Goal: Task Accomplishment & Management: Complete application form

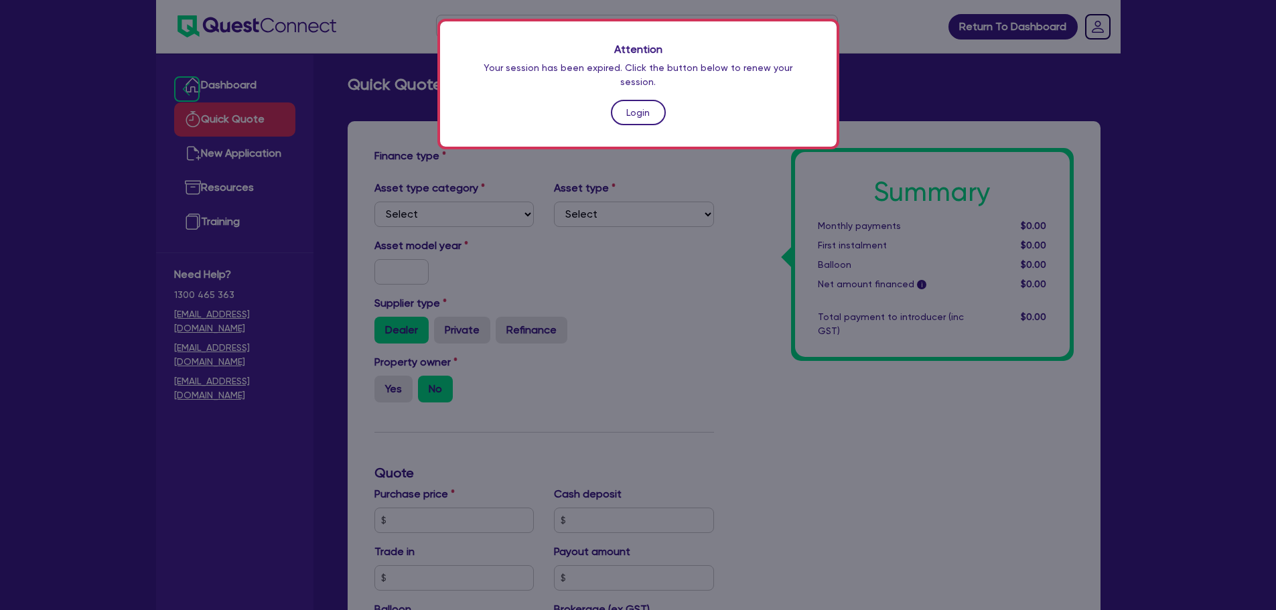
click at [640, 110] on link "Login" at bounding box center [638, 112] width 55 height 25
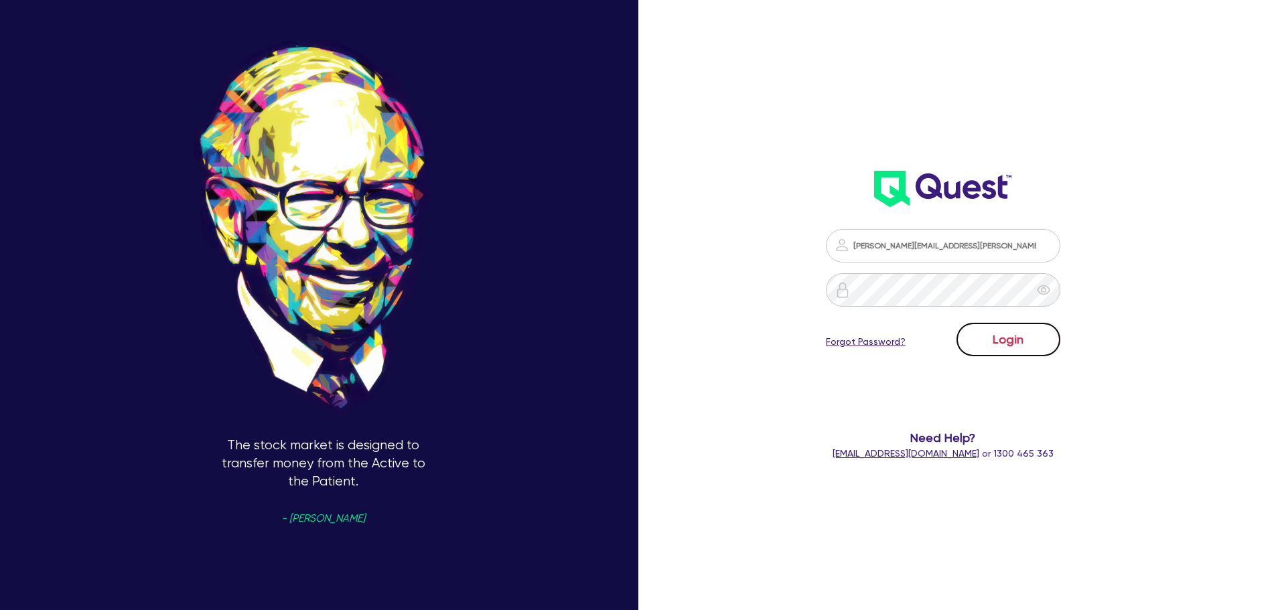
click at [1057, 343] on button "Login" at bounding box center [1009, 339] width 104 height 33
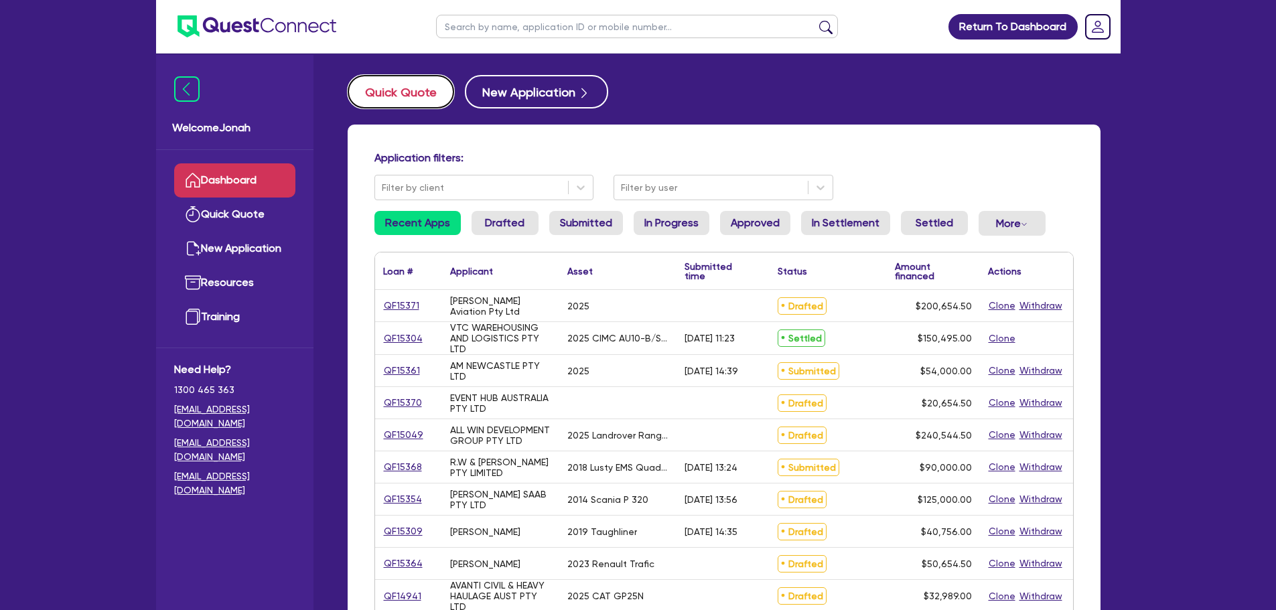
click at [437, 84] on button "Quick Quote" at bounding box center [401, 91] width 107 height 33
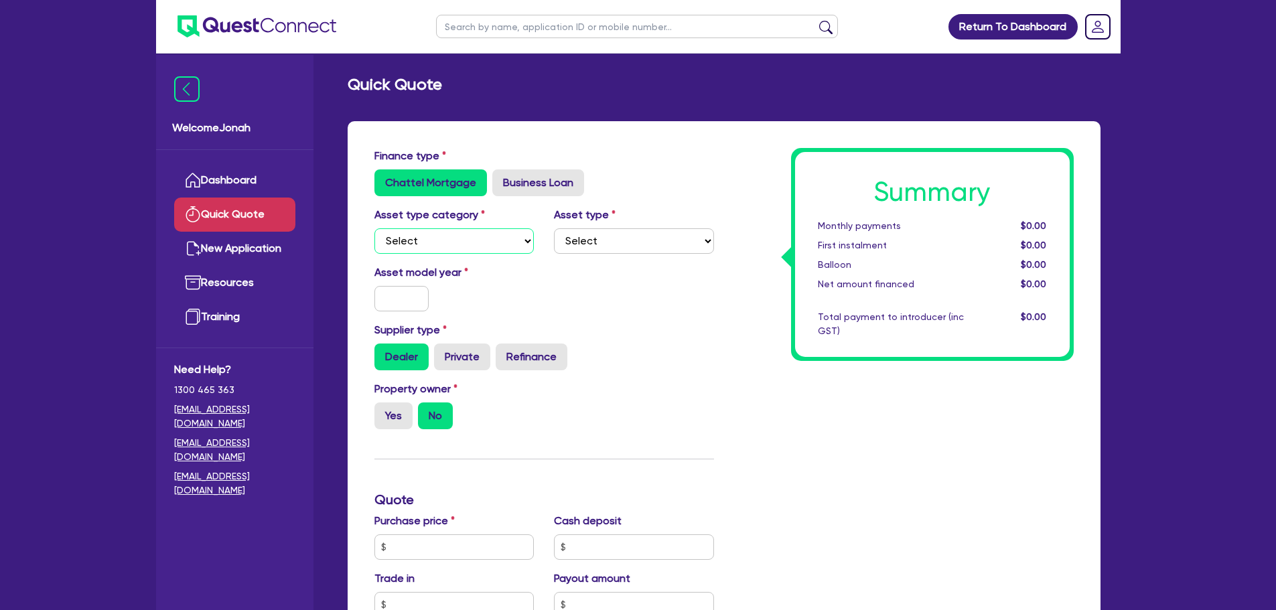
click at [488, 241] on select "Select Cars and light trucks Primary assets Secondary assets Tertiary assets" at bounding box center [455, 240] width 160 height 25
select select "CARS_AND_LIGHT_TRUCKS"
click at [375, 228] on select "Select Cars and light trucks Primary assets Secondary assets Tertiary assets" at bounding box center [455, 240] width 160 height 25
click at [626, 239] on select "Select Passenger vehicles Vans and utes Light trucks up to 4.5 tonne" at bounding box center [634, 240] width 160 height 25
select select "LIGHT_TRUCKS"
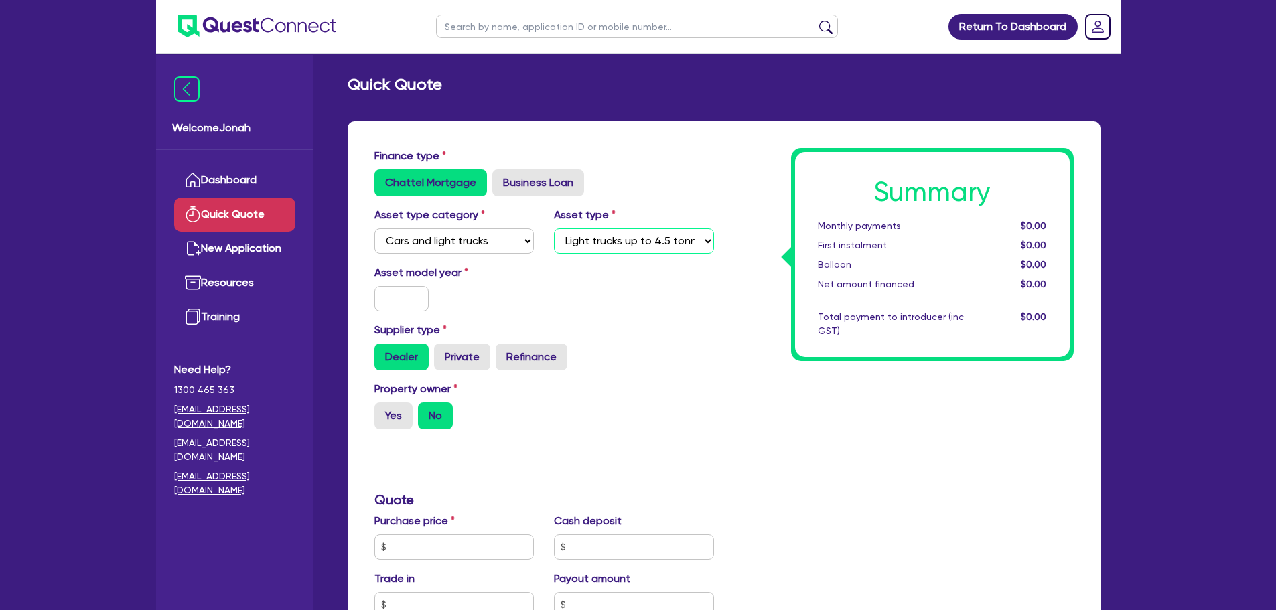
click at [554, 228] on select "Select Passenger vehicles Vans and utes Light trucks up to 4.5 tonne" at bounding box center [634, 240] width 160 height 25
click at [403, 307] on input "text" at bounding box center [402, 298] width 55 height 25
type input "2025"
click at [398, 425] on label "Yes" at bounding box center [394, 416] width 38 height 27
click at [383, 411] on input "Yes" at bounding box center [379, 407] width 9 height 9
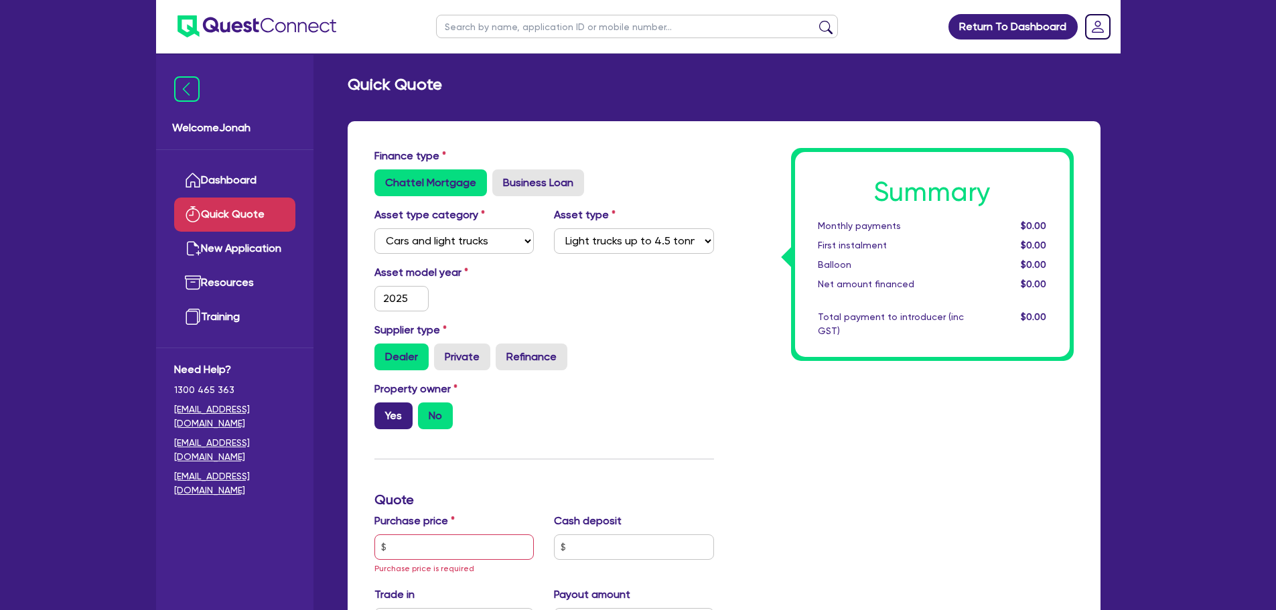
radio input "true"
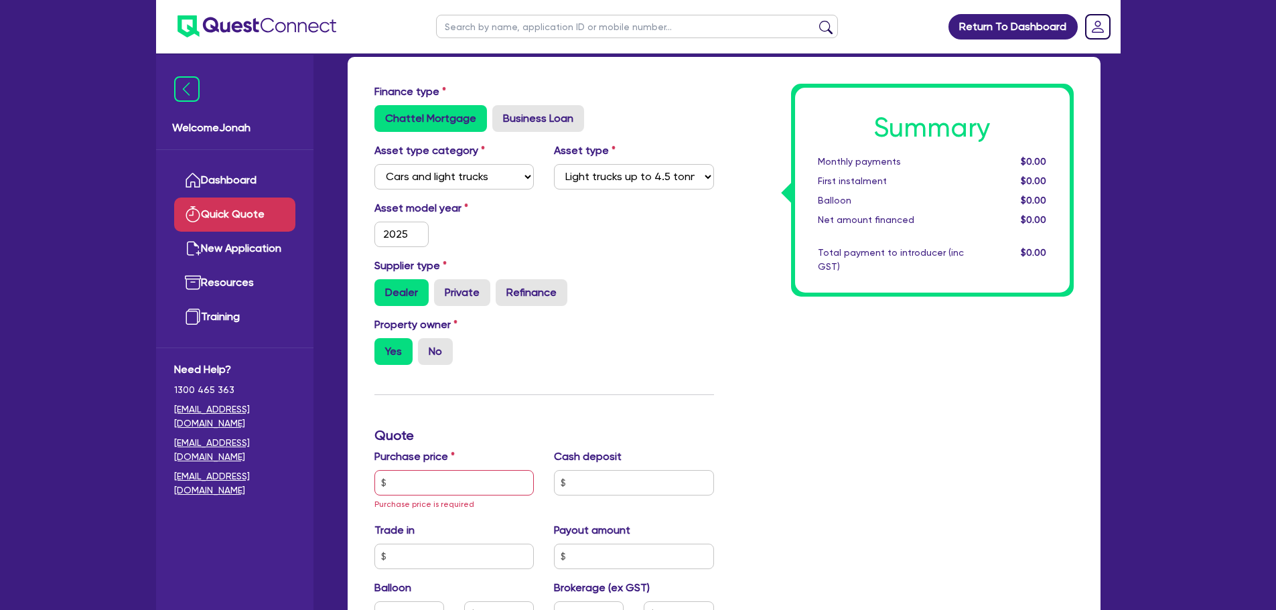
scroll to position [67, 0]
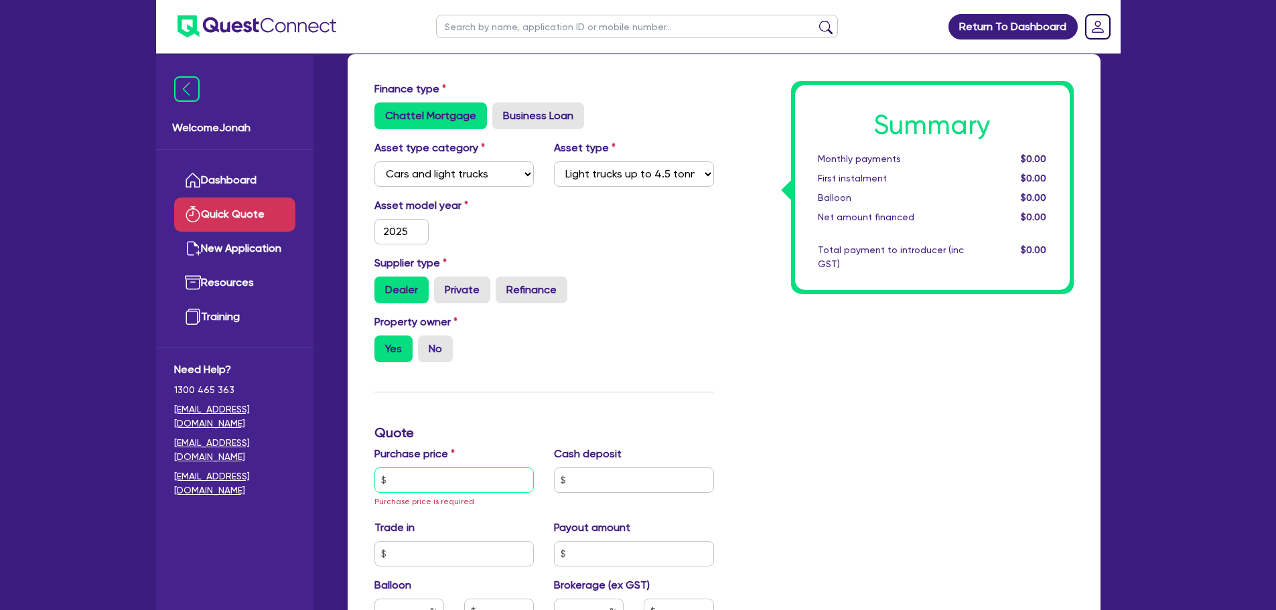
click at [513, 471] on input "text" at bounding box center [455, 480] width 160 height 25
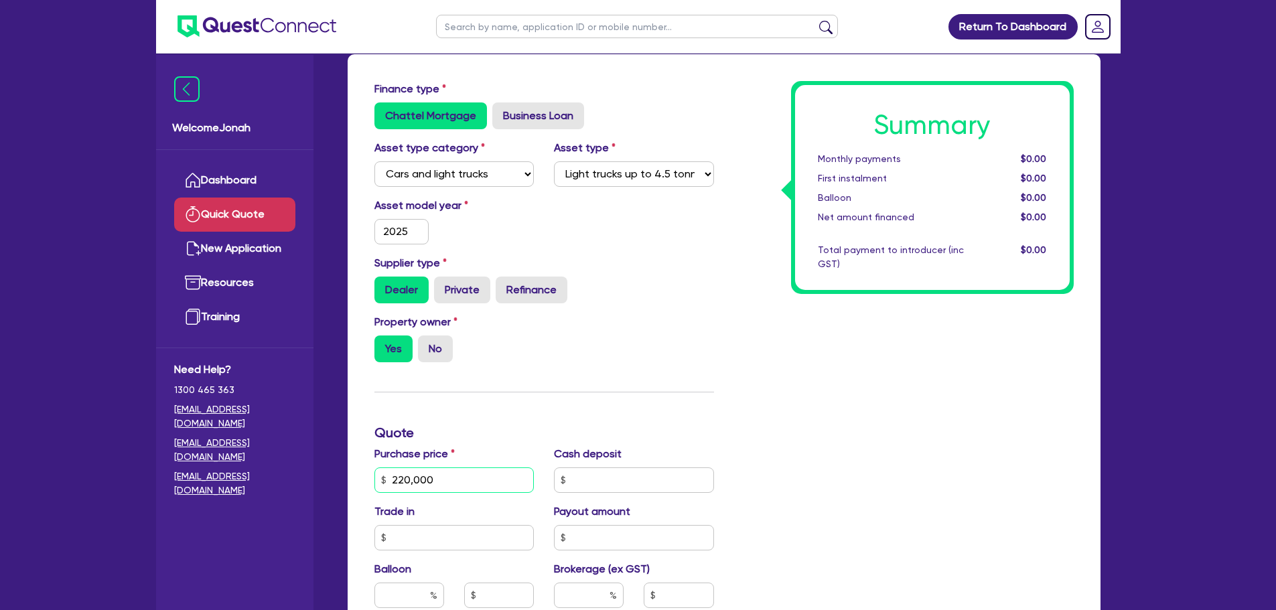
type input "220,000"
click at [618, 472] on input "text" at bounding box center [634, 480] width 160 height 25
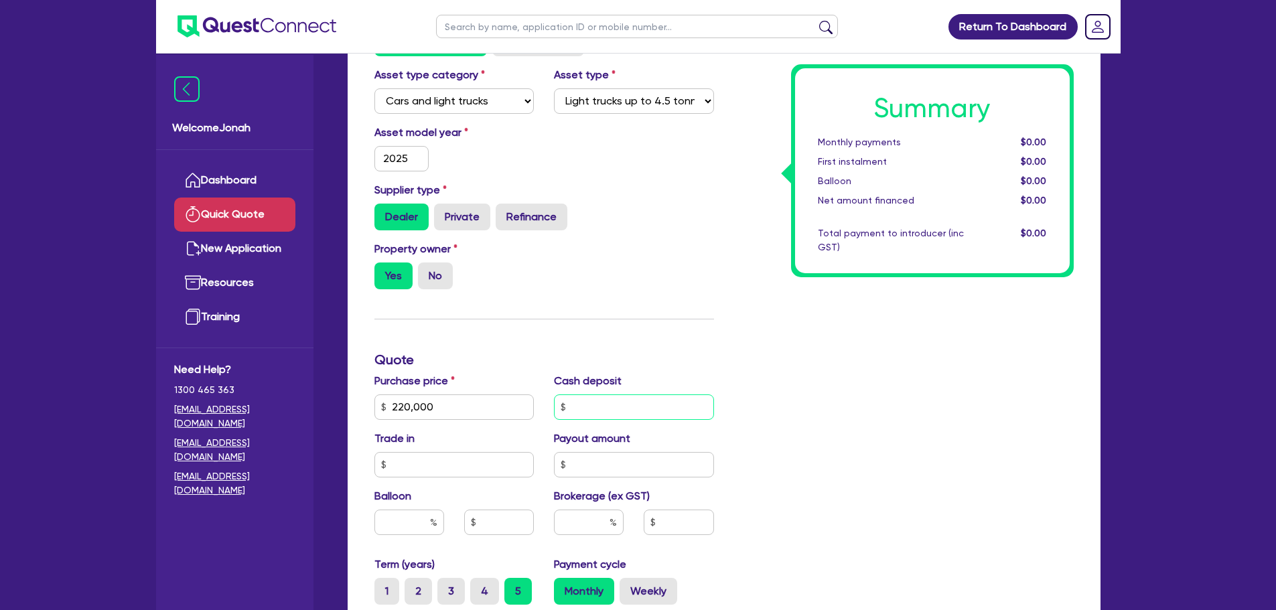
scroll to position [201, 0]
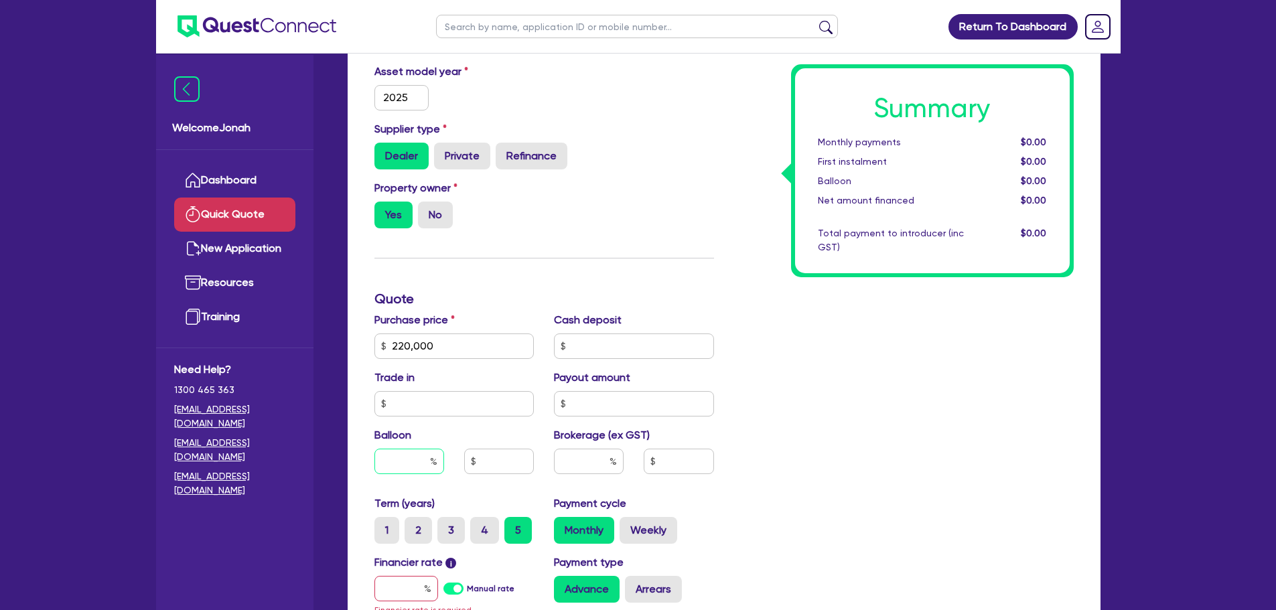
click at [419, 464] on input "text" at bounding box center [410, 461] width 70 height 25
type input "40"
click at [971, 480] on div "Summary Monthly payments $0.00 First instalment $0.00 Balloon $0.00 Net amount …" at bounding box center [904, 346] width 360 height 798
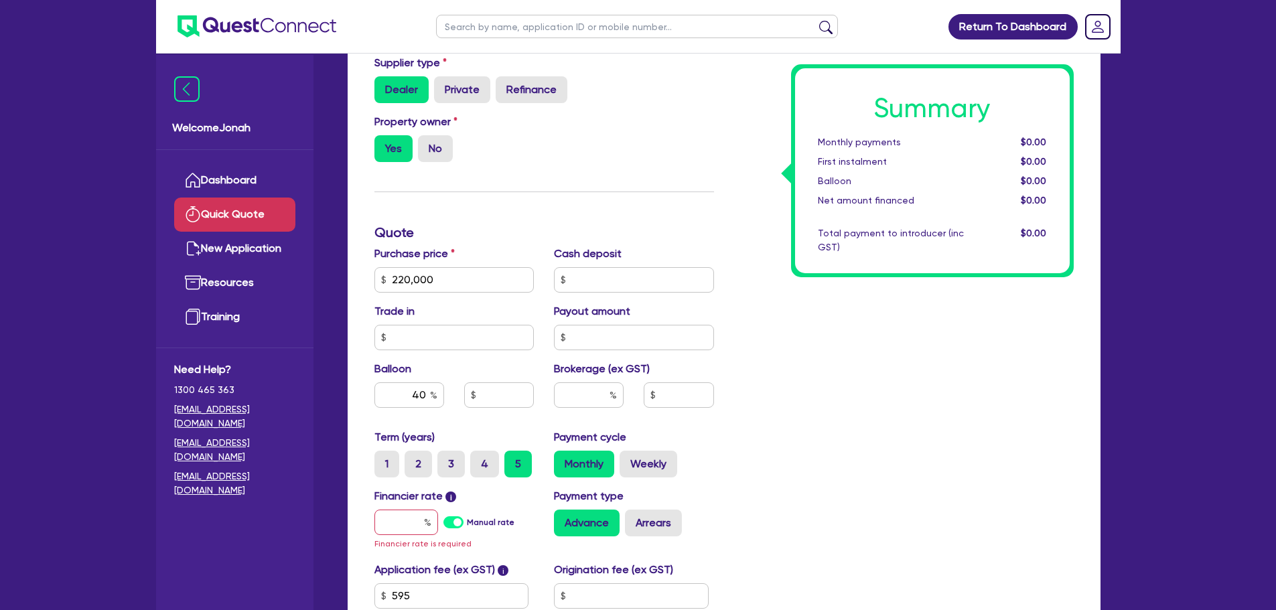
scroll to position [268, 0]
click at [405, 525] on input "text" at bounding box center [407, 521] width 64 height 25
type input "6"
type input "88,000"
type input "6"
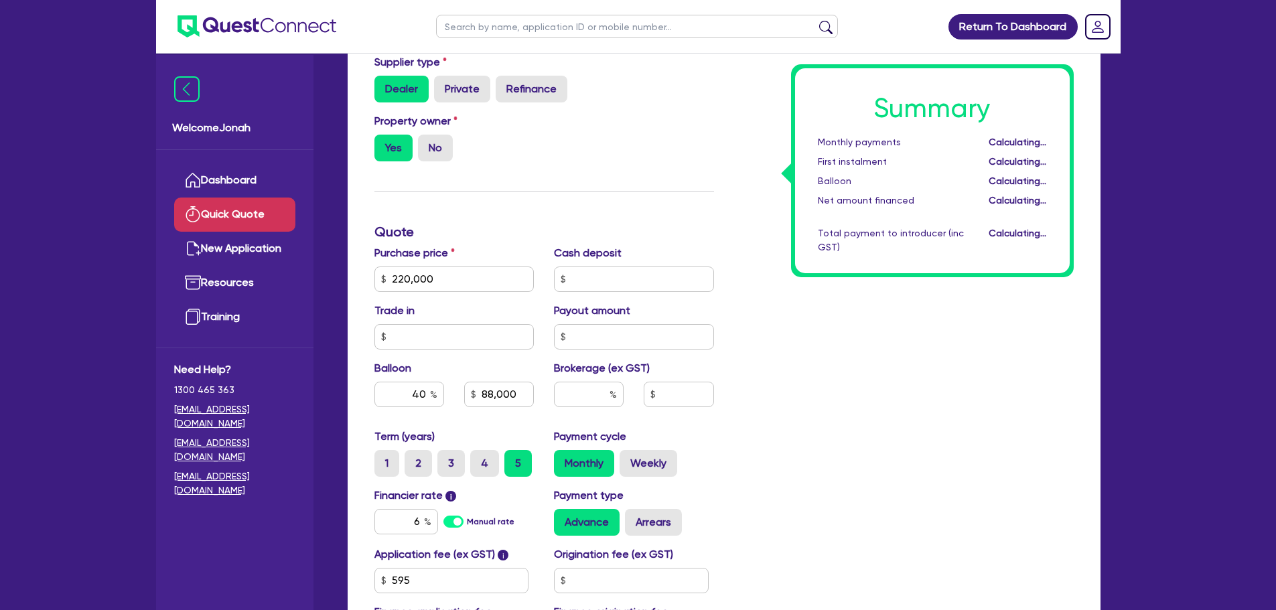
type input "88,000"
click at [811, 458] on div "Summary Monthly payments Calculating... First instalment Calculating... Balloon…" at bounding box center [904, 271] width 360 height 783
click at [423, 401] on input "40" at bounding box center [410, 394] width 70 height 25
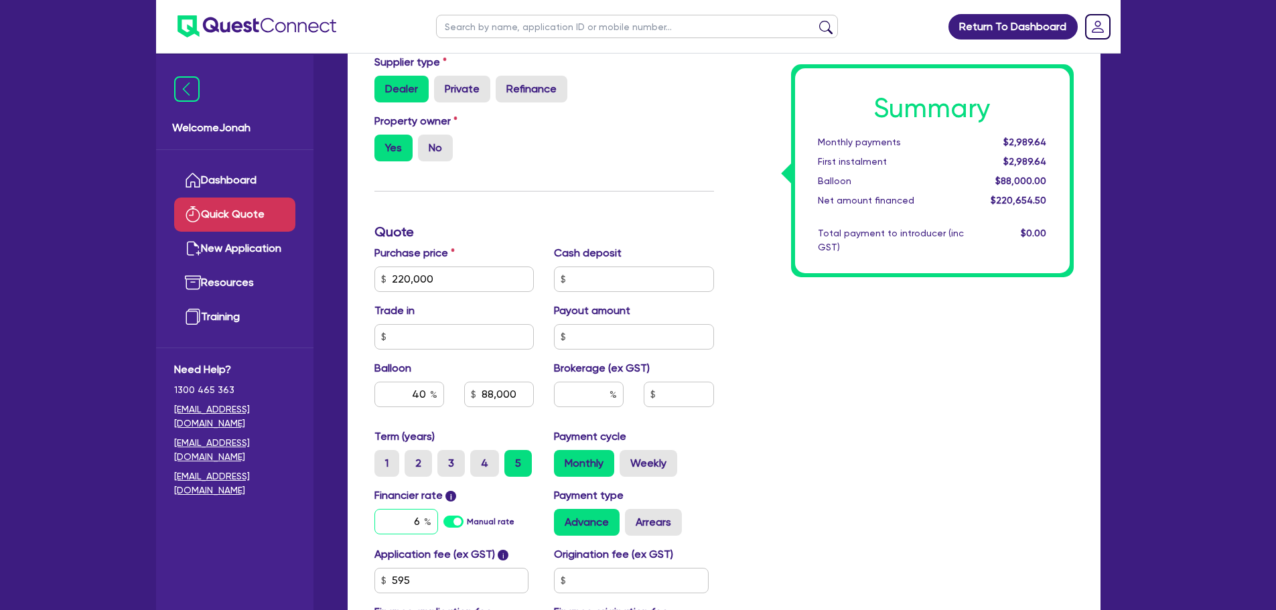
click at [415, 523] on input "6" at bounding box center [407, 521] width 64 height 25
click at [415, 521] on input "6" at bounding box center [407, 521] width 64 height 25
click at [427, 403] on input "40" at bounding box center [410, 394] width 70 height 25
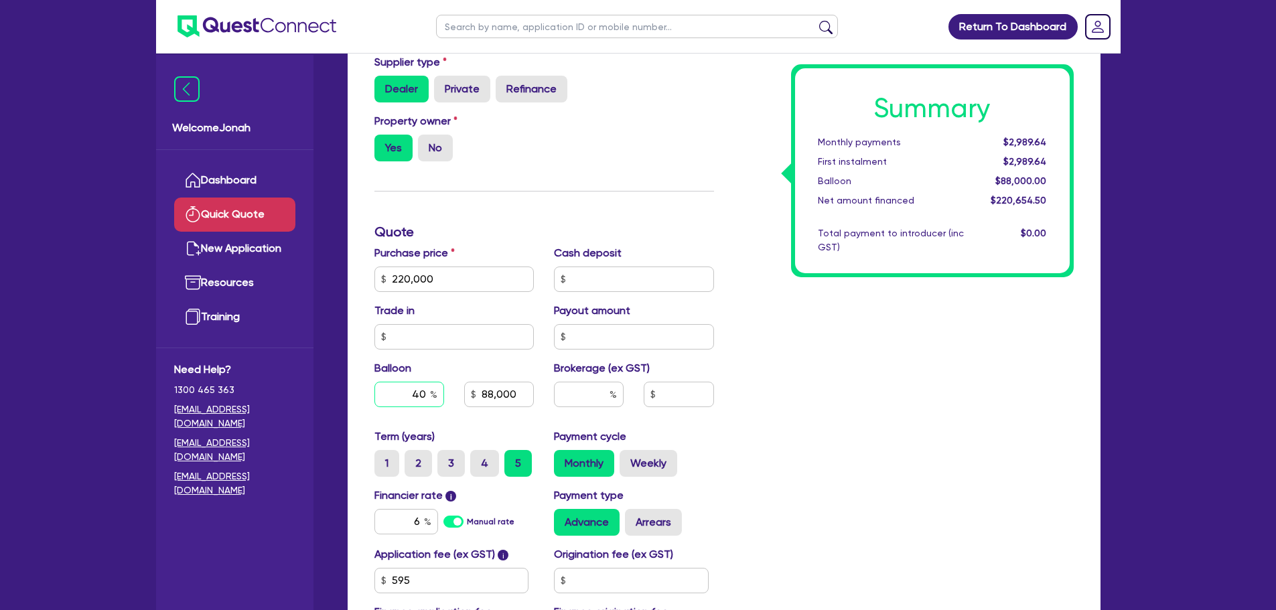
type input "4"
type input "8,800"
type input "4"
type input "33"
click at [418, 516] on input "6" at bounding box center [407, 521] width 64 height 25
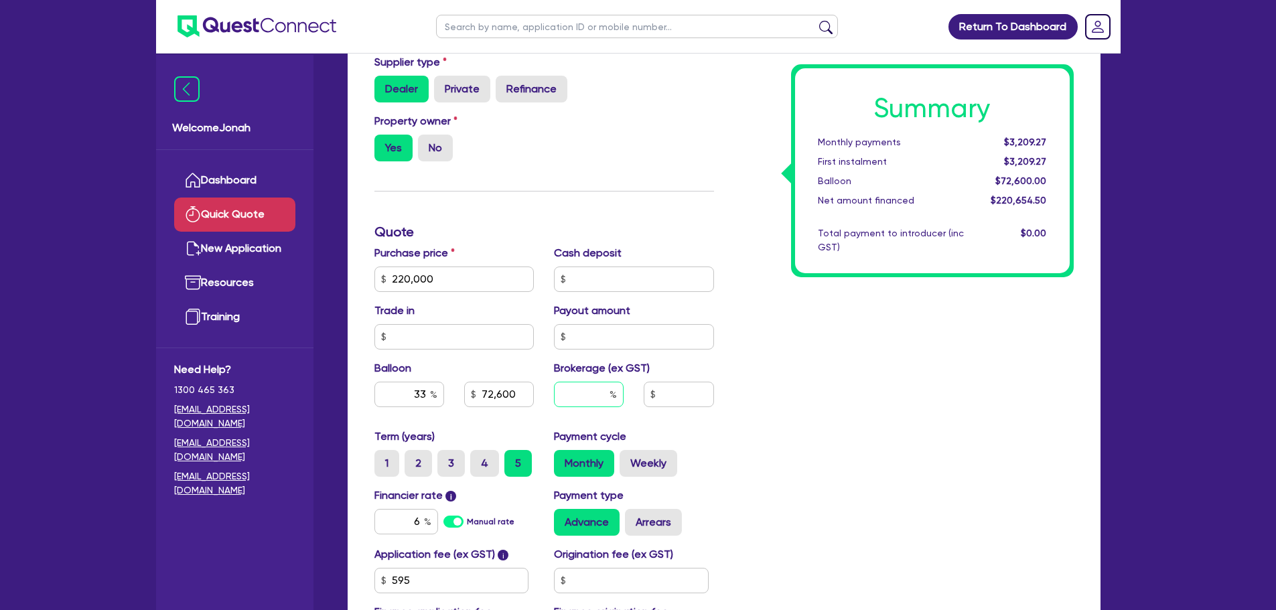
click at [562, 390] on input "text" at bounding box center [589, 394] width 70 height 25
type input "72,600"
type input "3"
click at [868, 394] on div "Summary Monthly payments $3,209.27 First instalment $3,209.27 Balloon $72,600.0…" at bounding box center [904, 271] width 360 height 783
type input "72,600"
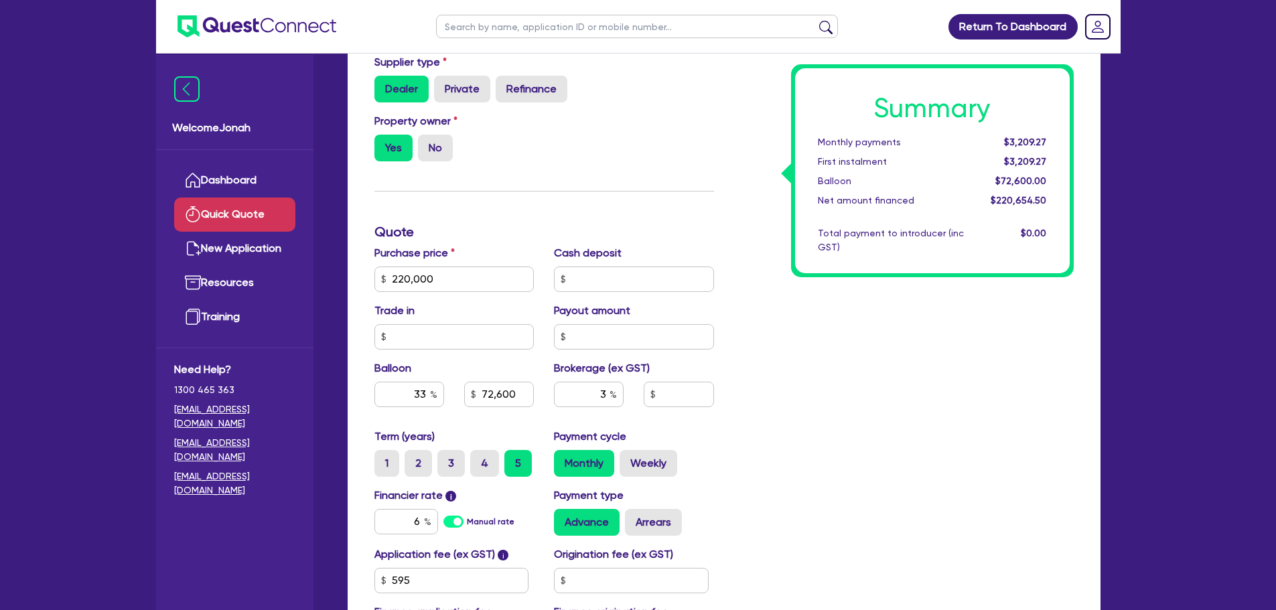
type input "6,619.64"
drag, startPoint x: 593, startPoint y: 396, endPoint x: 606, endPoint y: 395, distance: 12.8
click at [606, 395] on input "3" at bounding box center [589, 394] width 70 height 25
type input "2"
type input "72,600"
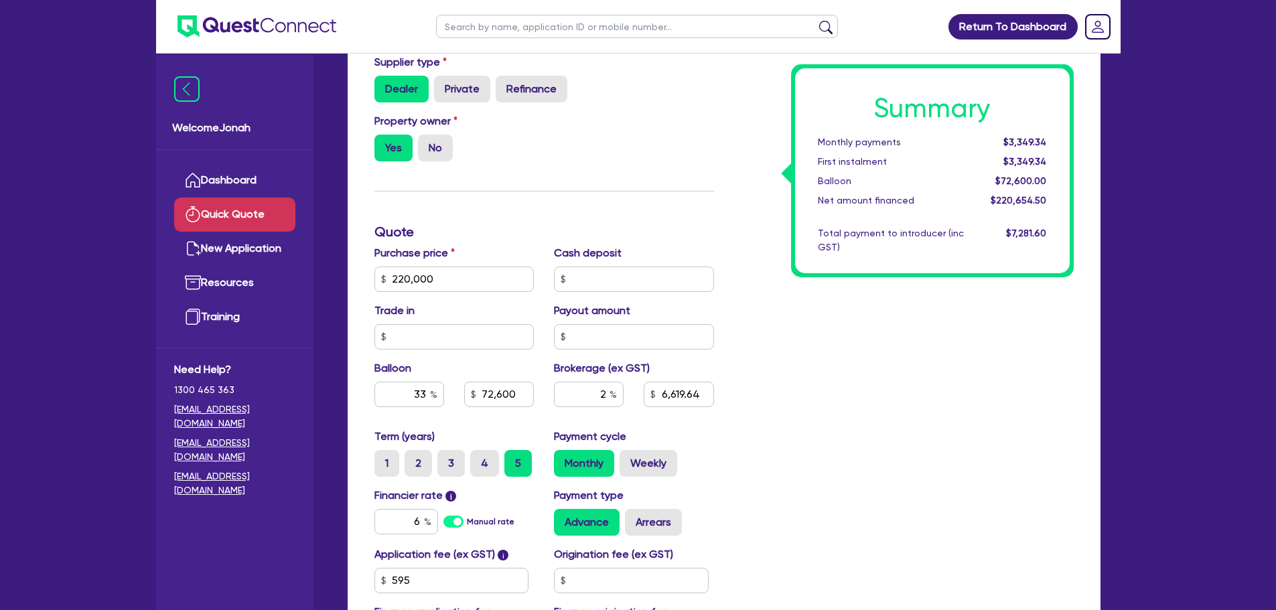
type input "6,619.64"
type input "72,600"
type input "4,413.09"
click at [754, 411] on div "Summary Monthly payments Calculating... First instalment Calculating... Balloon…" at bounding box center [904, 271] width 360 height 783
click at [604, 397] on input "2" at bounding box center [589, 394] width 70 height 25
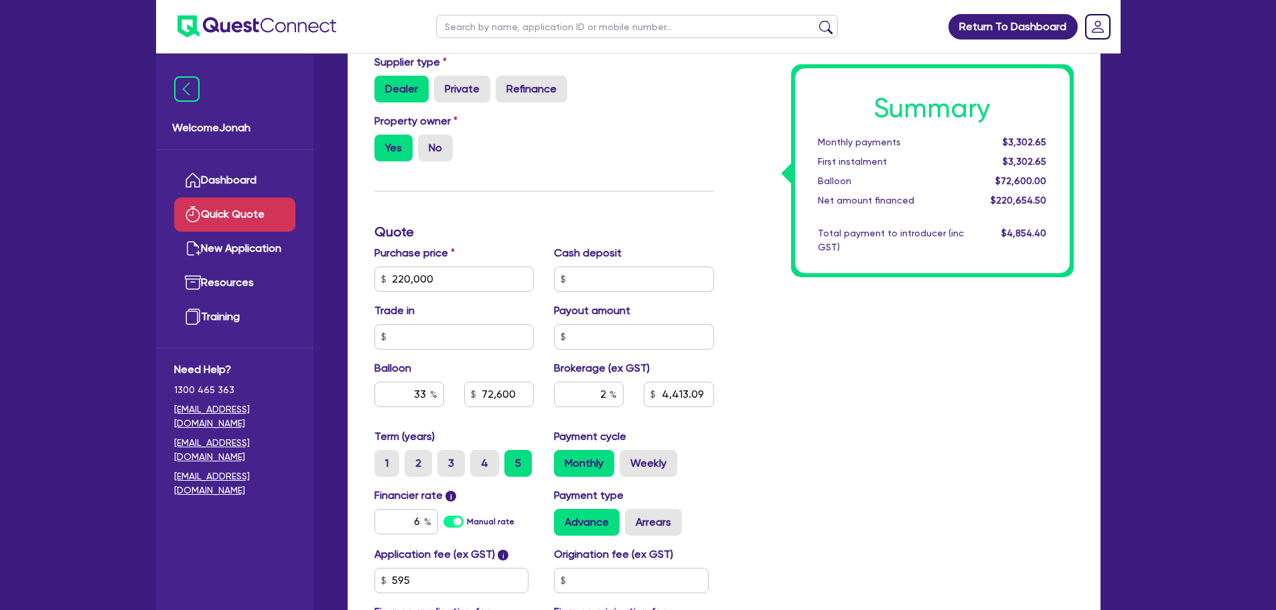
type input "72,600"
type input "4,413.09"
click at [846, 405] on div "Summary Monthly payments $3,302.65 First instalment $3,302.65 Balloon $72,600.0…" at bounding box center [904, 271] width 360 height 783
type input "72,600"
type input "4,413.09"
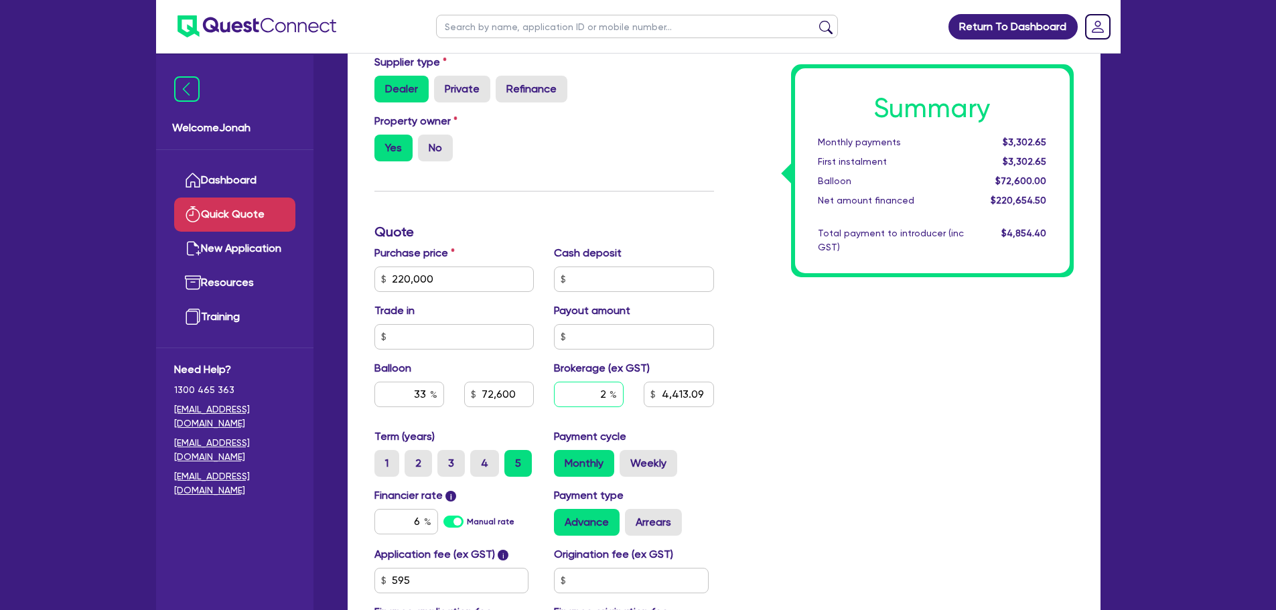
click at [608, 400] on input "2" at bounding box center [589, 394] width 70 height 25
type input "6"
type input "72,600"
type input "4,413.09"
click at [771, 371] on div "Summary Monthly payments $3,302.65 First instalment $3,302.65 Balloon $72,600.0…" at bounding box center [904, 271] width 360 height 783
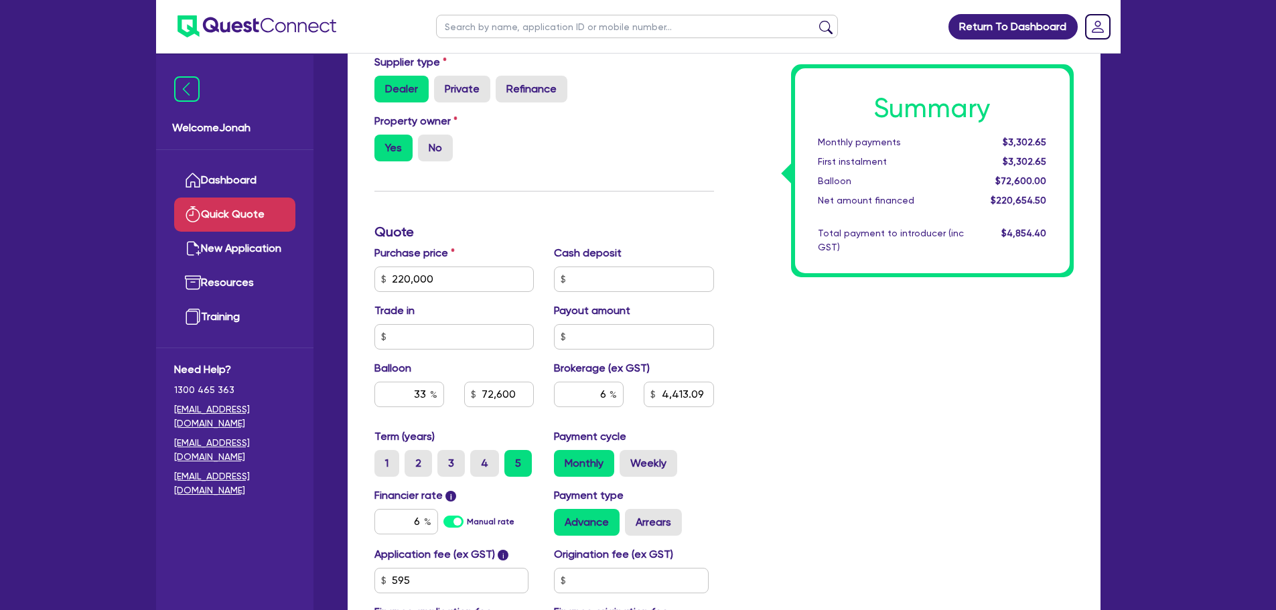
type input "72,600"
type input "13,239.27"
click at [602, 393] on input "6" at bounding box center [589, 394] width 70 height 25
type input "3"
type input "72,600"
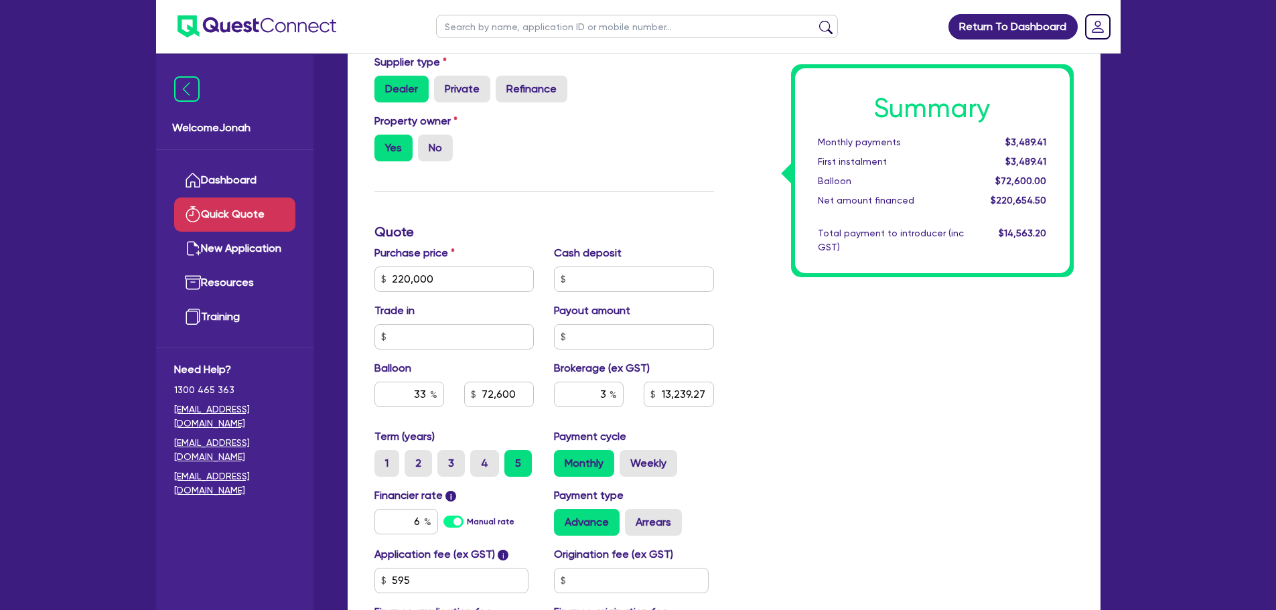
type input "13,239.27"
click at [870, 479] on div "Summary Monthly payments Calculating... First instalment Calculating... Balloon…" at bounding box center [904, 271] width 360 height 783
type input "72,600"
type input "6,619.64"
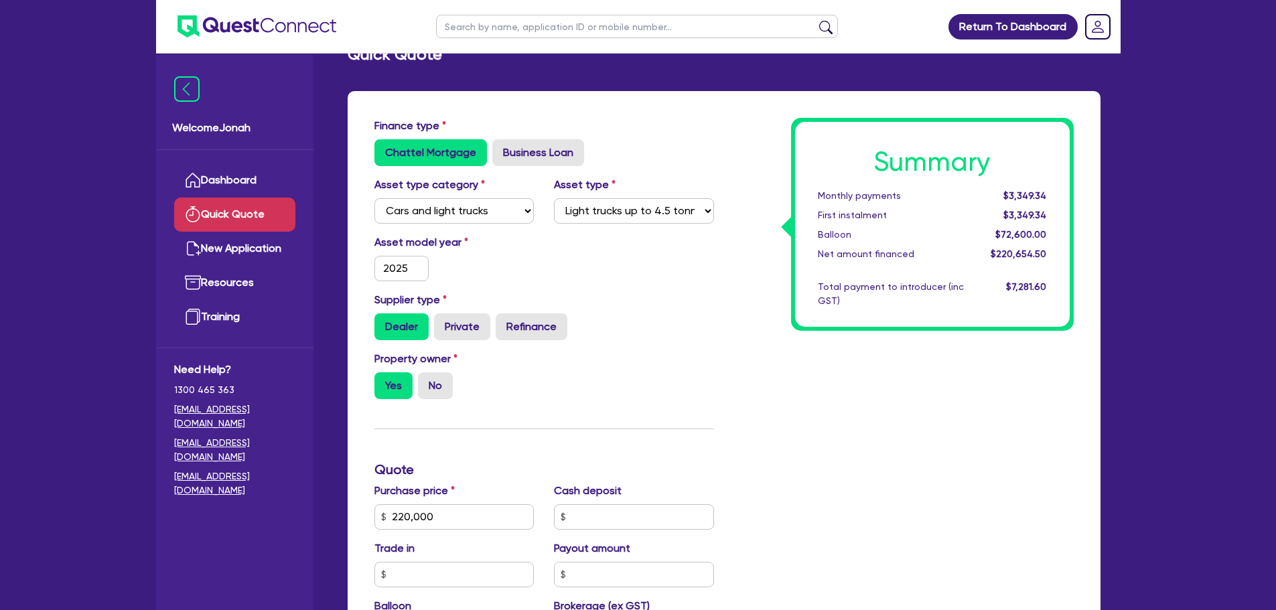
scroll to position [0, 0]
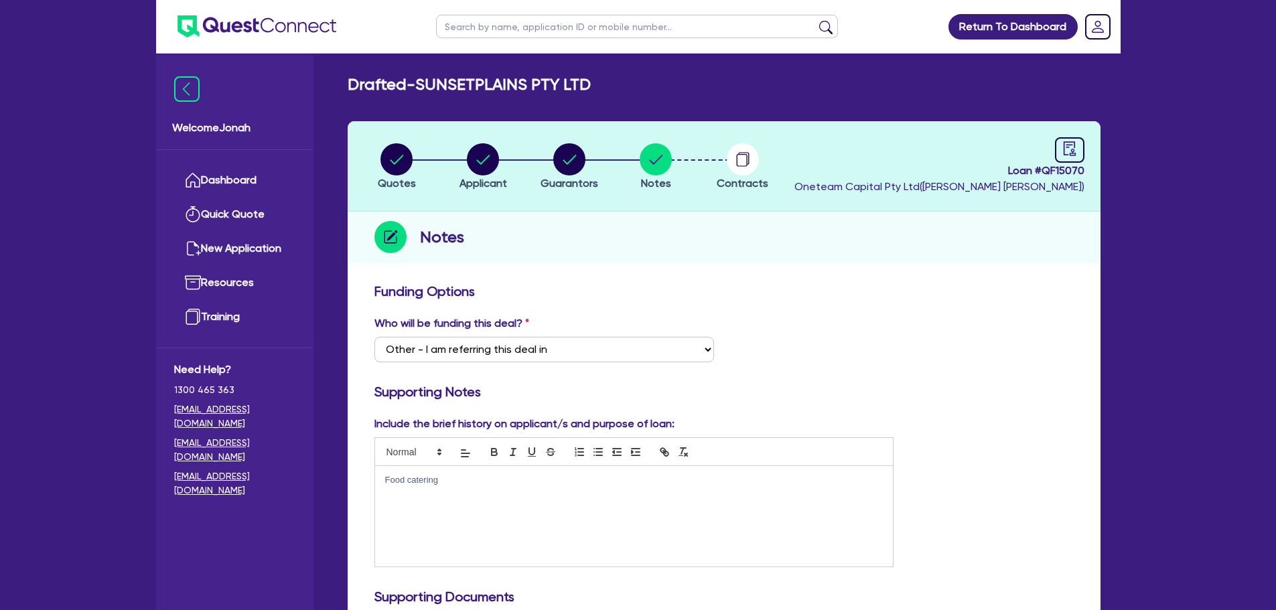
select select "Other"
